Goal: Communication & Community: Answer question/provide support

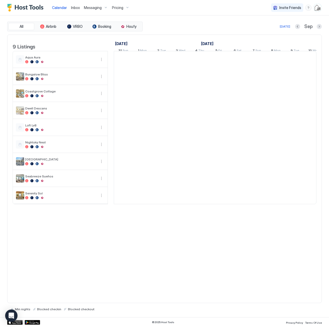
scroll to position [0, 286]
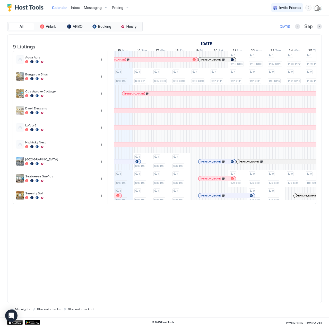
click at [119, 197] on div at bounding box center [117, 195] width 3 height 3
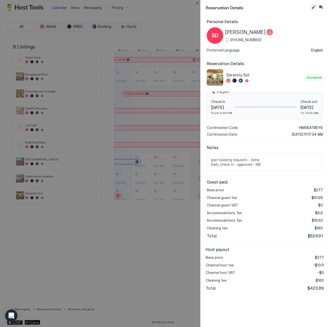
click at [311, 6] on button "Edit reservation" at bounding box center [314, 7] width 6 height 6
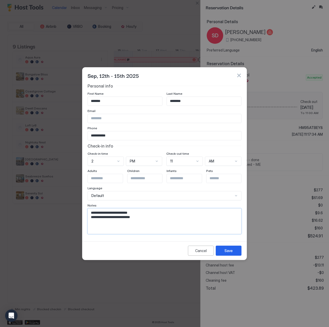
click at [147, 219] on textarea "**********" at bounding box center [164, 221] width 153 height 25
paste textarea "**********"
type textarea "**********"
click at [222, 249] on button "Save" at bounding box center [229, 251] width 26 height 10
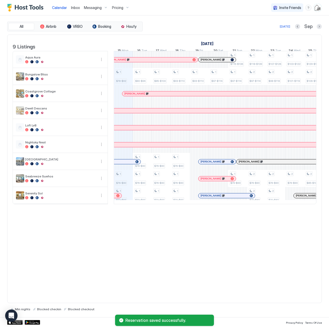
click at [117, 198] on div "[PERSON_NAME]" at bounding box center [93, 195] width 56 height 5
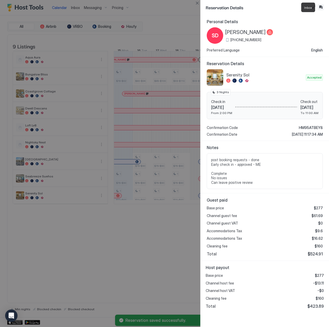
click at [321, 6] on button "Inbox" at bounding box center [321, 7] width 6 height 6
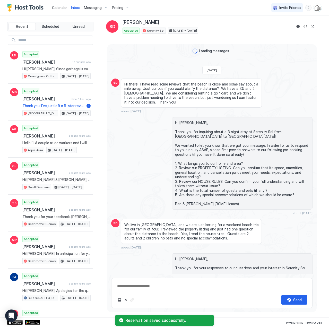
scroll to position [1458, 0]
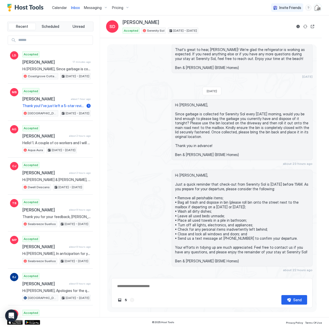
click at [281, 277] on div "Scheduled Messages" at bounding box center [289, 279] width 35 height 5
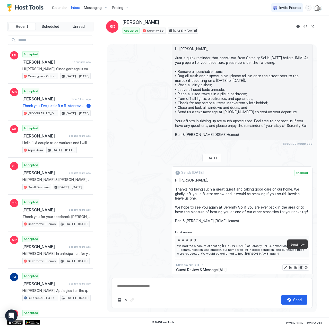
click at [298, 265] on button "Send now" at bounding box center [300, 267] width 5 height 5
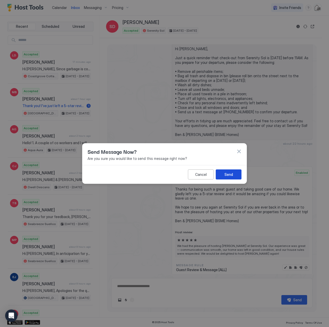
click at [238, 175] on button "Send" at bounding box center [229, 174] width 26 height 10
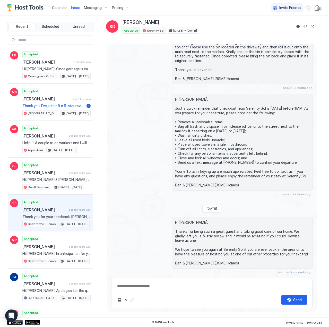
scroll to position [1520, 0]
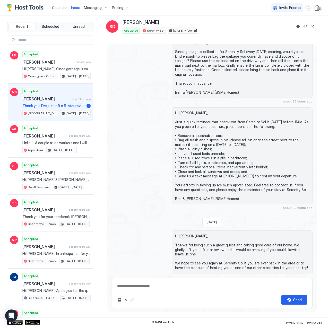
click at [46, 102] on div "Accepted [PERSON_NAME] about 1 hour ago Thank you! I've just left a 5-star revi…" at bounding box center [56, 102] width 68 height 28
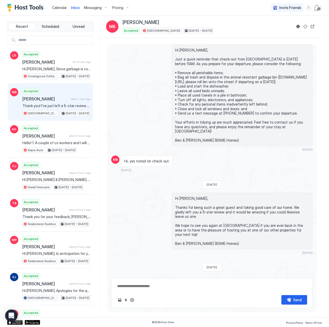
scroll to position [841, 0]
